Goal: Task Accomplishment & Management: Manage account settings

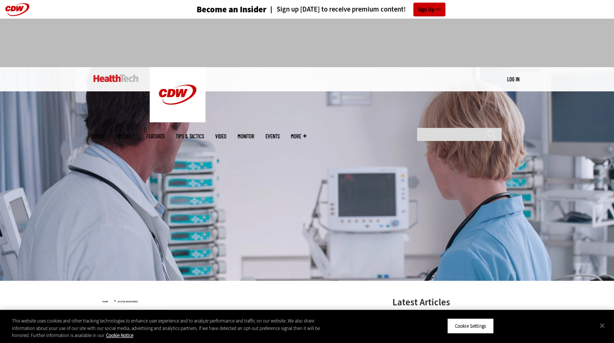
click at [513, 77] on link "Log in" at bounding box center [513, 79] width 12 height 7
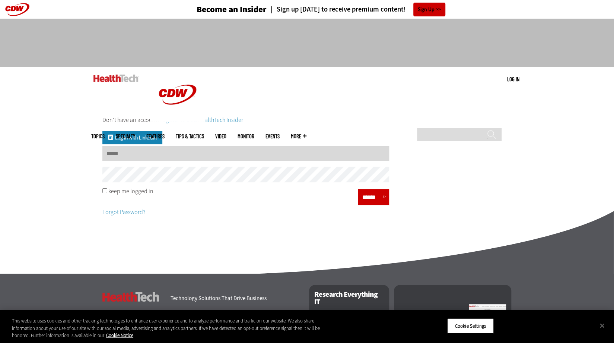
click at [137, 154] on input "Username" at bounding box center [245, 153] width 287 height 15
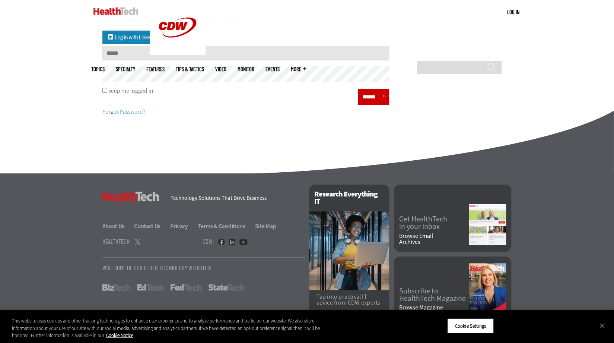
scroll to position [104, 0]
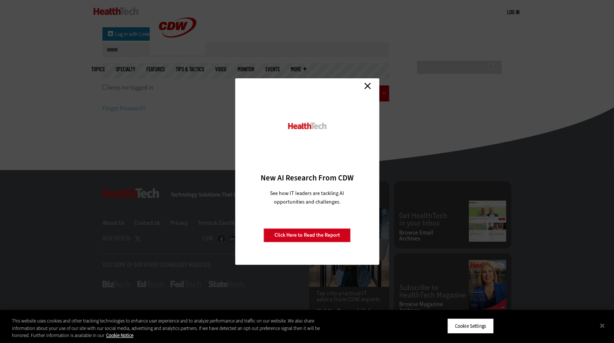
click at [367, 85] on link "Close" at bounding box center [367, 85] width 11 height 11
